Goal: Share content

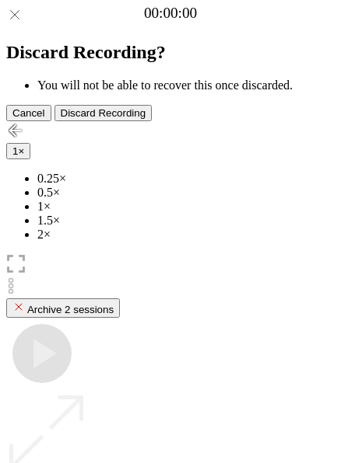
scroll to position [138, 0]
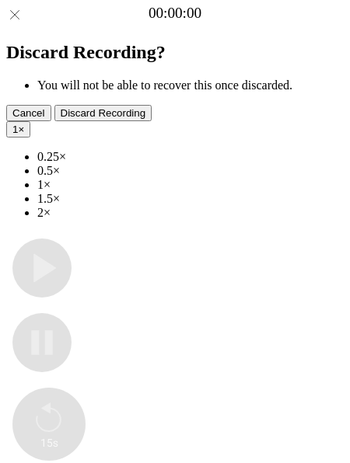
type input "**********"
